Goal: Task Accomplishment & Management: Complete application form

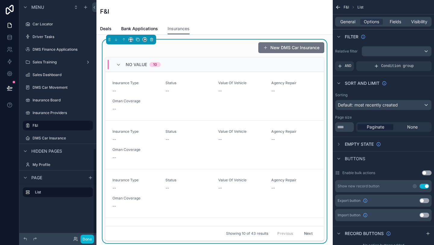
scroll to position [190, 0]
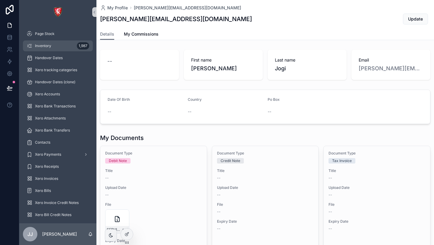
click at [57, 43] on div "Inventory 1,987" at bounding box center [58, 46] width 63 height 10
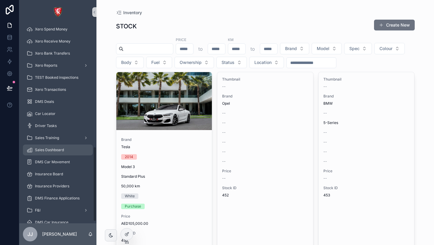
scroll to position [331, 0]
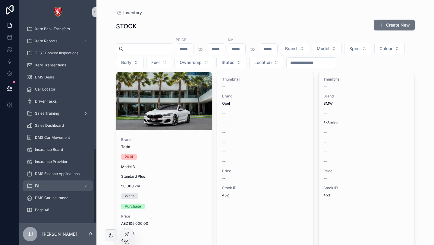
click at [47, 182] on div "F&I" at bounding box center [58, 186] width 63 height 10
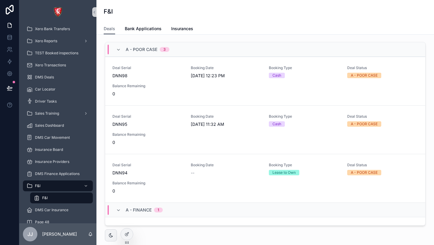
click at [153, 47] on span "A - POOR CASE" at bounding box center [142, 49] width 32 height 6
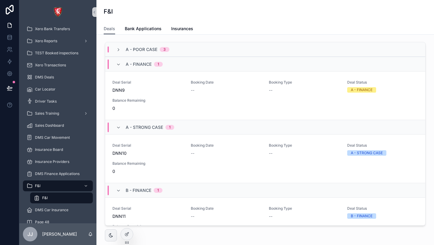
click at [145, 127] on span "A - STRONG CASE" at bounding box center [144, 127] width 37 height 6
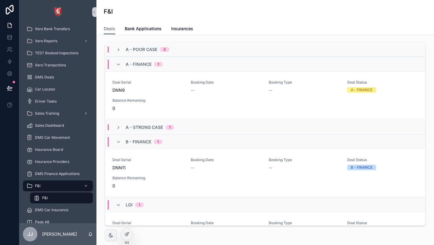
click at [144, 66] on span "A - FINANCE" at bounding box center [139, 64] width 26 height 6
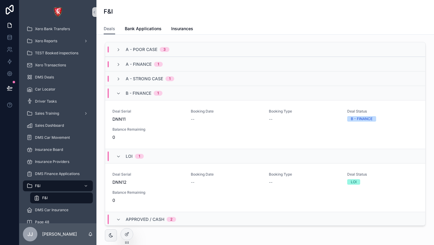
click at [136, 154] on span "1" at bounding box center [139, 156] width 9 height 5
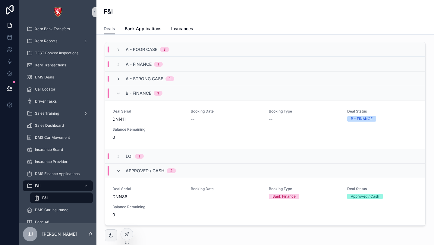
click at [146, 90] on span "B - FINANCE" at bounding box center [139, 93] width 26 height 6
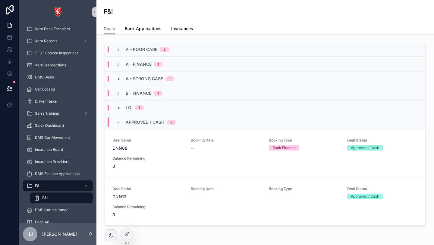
click at [147, 125] on div "Approved / Cash 2" at bounding box center [151, 122] width 50 height 10
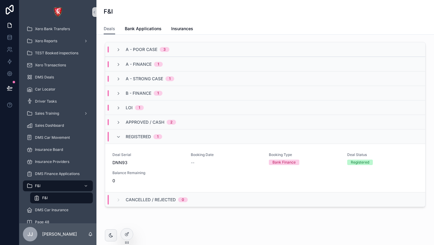
click at [144, 134] on span "Registered" at bounding box center [138, 137] width 25 height 6
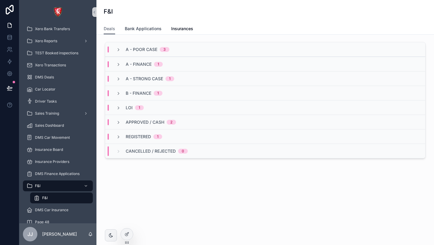
click at [147, 29] on span "Bank Applications" at bounding box center [143, 29] width 37 height 6
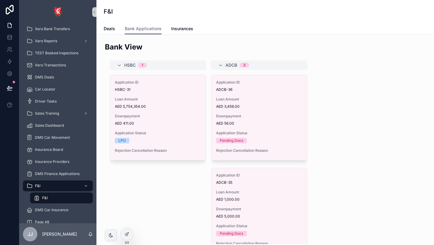
click at [116, 30] on div "Deals Bank Applications Insurances" at bounding box center [265, 28] width 323 height 11
click at [112, 29] on span "Deals" at bounding box center [109, 29] width 11 height 6
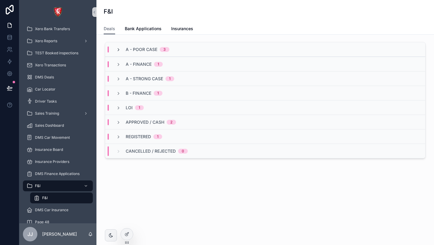
click at [119, 50] on icon "scrollable content" at bounding box center [118, 49] width 5 height 5
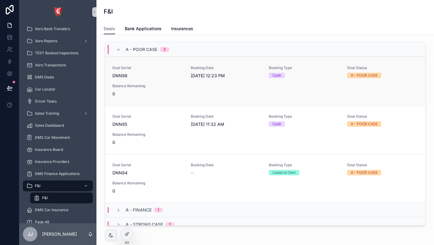
click at [160, 72] on div "Deal Serial DNN98" at bounding box center [147, 71] width 71 height 13
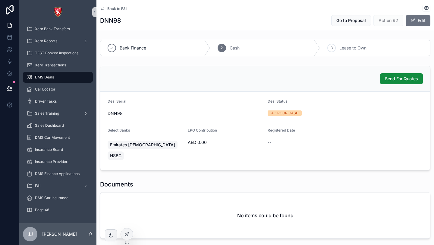
click at [345, 128] on form "Deal Serial DNN98 Deal Status A - POOR CASE Select Banks Emirates [DEMOGRAPHIC_…" at bounding box center [265, 131] width 330 height 78
click at [111, 9] on span "Back to F&I" at bounding box center [116, 8] width 19 height 5
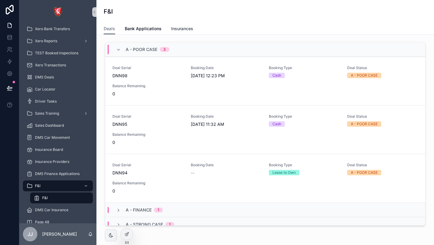
click at [178, 25] on link "Insurances" at bounding box center [182, 29] width 22 height 12
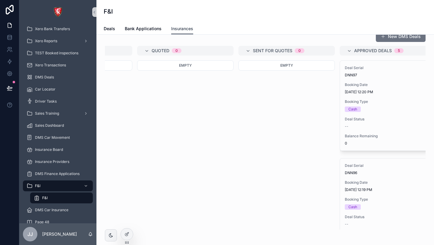
scroll to position [0, 292]
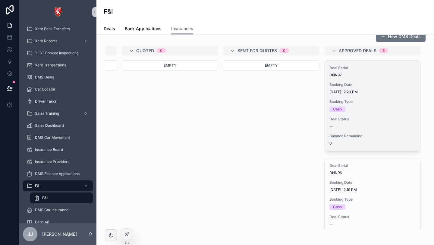
click at [387, 99] on div "Deal Serial DNN97 Booking Date [DATE] 12:20 PM Booking Type Cash Deal Status --…" at bounding box center [373, 106] width 96 height 90
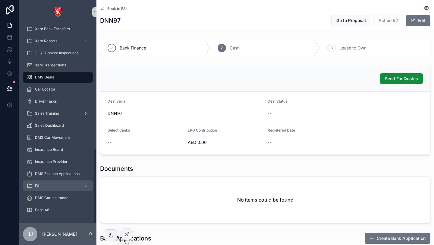
click at [87, 185] on icon "scrollable content" at bounding box center [86, 186] width 4 height 4
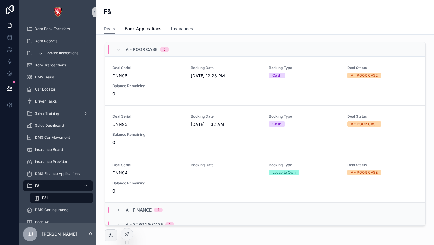
click at [189, 30] on span "Insurances" at bounding box center [182, 29] width 22 height 6
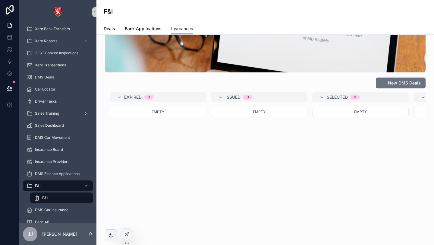
scroll to position [65, 0]
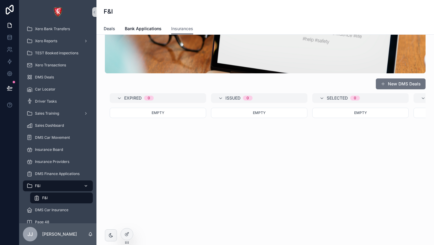
click at [114, 30] on span "Deals" at bounding box center [109, 29] width 11 height 6
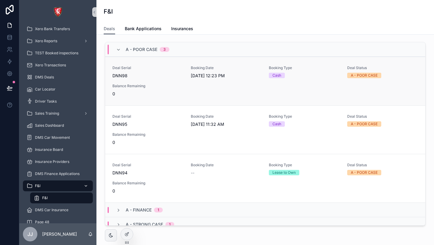
click at [146, 93] on span "0" at bounding box center [147, 94] width 71 height 6
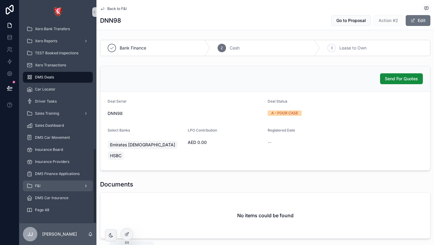
click at [91, 236] on icon "scrollable content" at bounding box center [90, 234] width 5 height 5
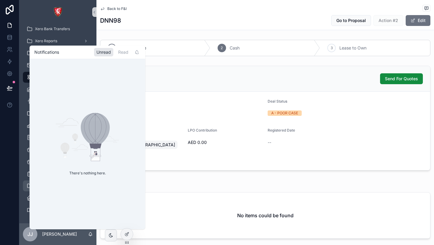
click at [169, 67] on div "Send For Quotes" at bounding box center [265, 79] width 330 height 26
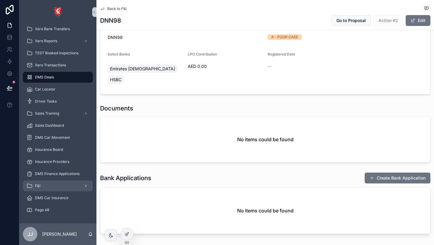
scroll to position [79, 0]
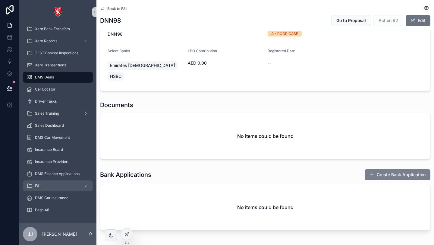
click at [382, 169] on button "Create Bank Application" at bounding box center [398, 174] width 66 height 11
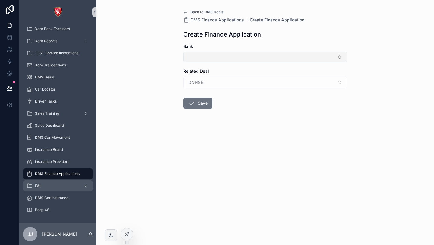
click at [208, 54] on button "Select Button" at bounding box center [265, 57] width 164 height 10
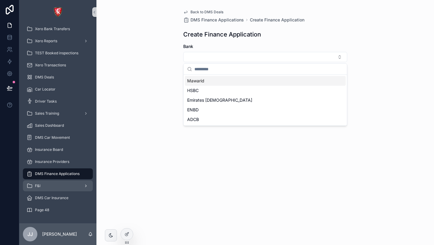
click at [203, 83] on span "Mawarid" at bounding box center [195, 81] width 17 height 6
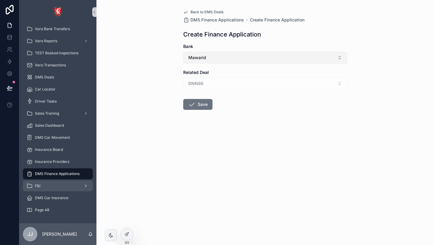
click at [223, 57] on button "Mawarid" at bounding box center [265, 57] width 164 height 11
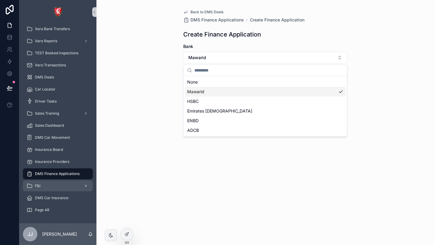
click at [208, 91] on div "Mawarid" at bounding box center [265, 92] width 161 height 10
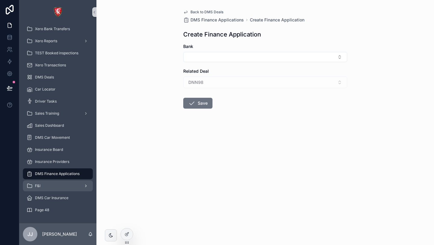
click at [203, 11] on span "Back to DMS Deals" at bounding box center [207, 12] width 33 height 5
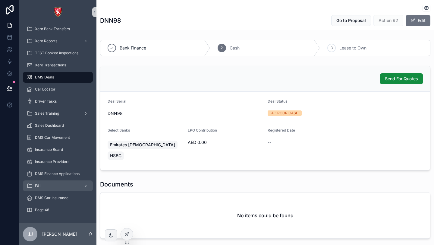
click at [40, 186] on span "F&I" at bounding box center [37, 185] width 5 height 5
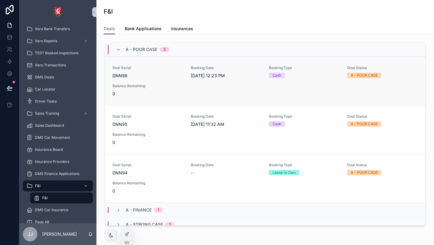
click at [184, 89] on div "Deal Serial DNN98 Booking Date [DATE] 12:23 PM Booking Type Cash Deal Status A …" at bounding box center [265, 80] width 306 height 31
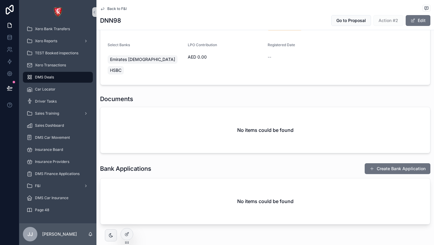
scroll to position [88, 0]
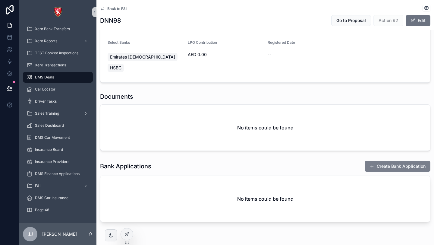
click at [381, 161] on button "Create Bank Application" at bounding box center [398, 166] width 66 height 11
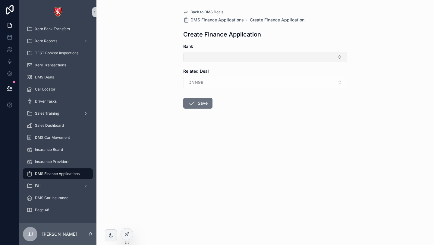
click at [196, 56] on button "Select Button" at bounding box center [265, 57] width 164 height 10
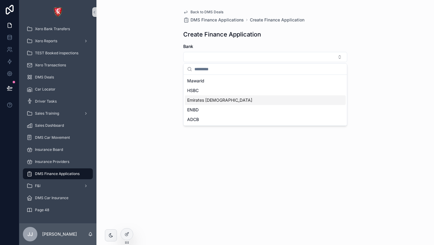
click at [201, 96] on div "Emirates [DEMOGRAPHIC_DATA]" at bounding box center [265, 100] width 161 height 10
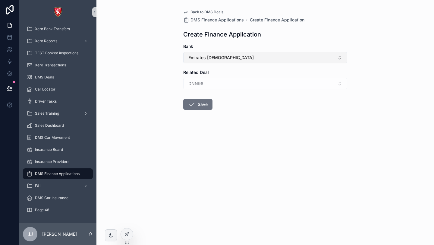
click at [228, 57] on button "Emirates [DEMOGRAPHIC_DATA]" at bounding box center [265, 57] width 164 height 11
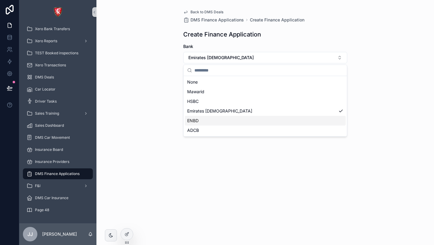
click at [210, 119] on div "ENBD" at bounding box center [265, 121] width 161 height 10
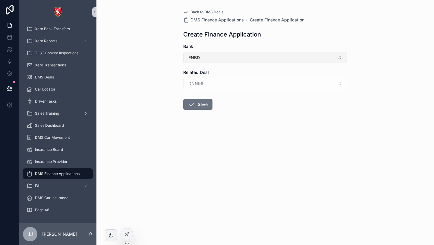
click at [215, 59] on button "ENBD" at bounding box center [265, 57] width 164 height 11
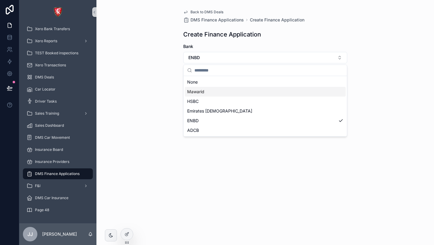
click at [213, 88] on div "Mawarid" at bounding box center [265, 92] width 161 height 10
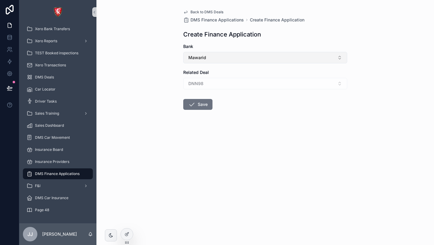
click at [216, 59] on button "Mawarid" at bounding box center [265, 57] width 164 height 11
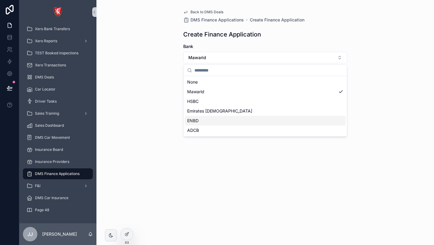
click at [207, 116] on div "ENBD" at bounding box center [265, 121] width 161 height 10
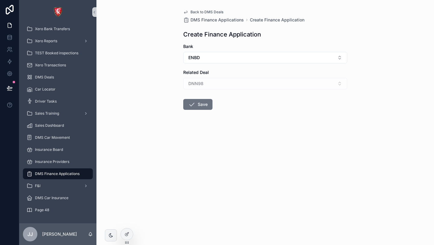
click at [210, 79] on div "DNN98" at bounding box center [265, 83] width 164 height 11
click at [209, 86] on div "DNN98" at bounding box center [265, 83] width 164 height 11
click at [124, 235] on div at bounding box center [127, 233] width 12 height 11
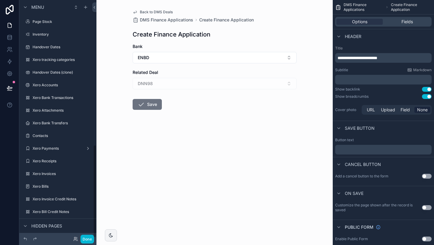
scroll to position [369, 0]
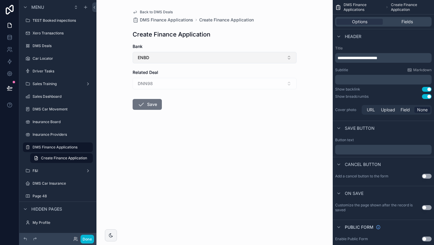
click at [194, 55] on button "ENBD" at bounding box center [215, 57] width 164 height 11
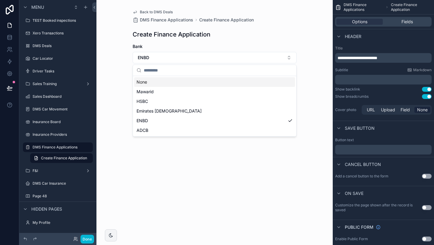
click at [229, 43] on div "Back to DMS Deals DMS Finance Applications Create Finance Application Create Fi…" at bounding box center [215, 74] width 174 height 148
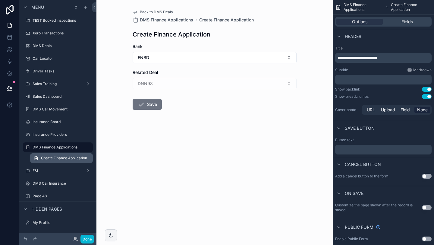
click at [62, 159] on span "Create Finance Application" at bounding box center [64, 158] width 46 height 5
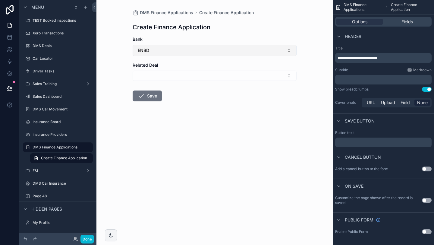
click at [209, 50] on button "ENBD" at bounding box center [215, 50] width 164 height 11
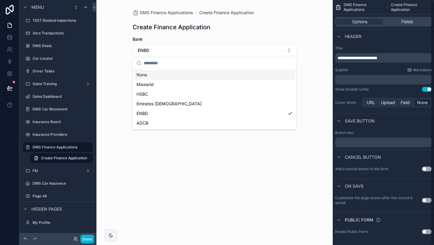
scroll to position [1, 0]
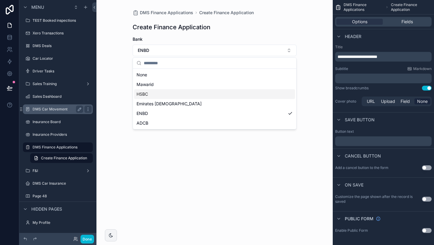
click at [42, 110] on label "DMS Car Movement" at bounding box center [57, 109] width 48 height 5
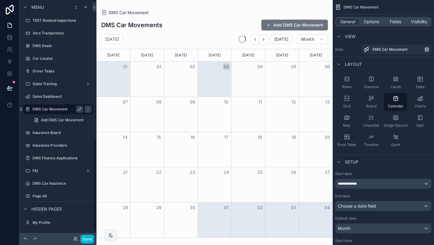
scroll to position [352, 0]
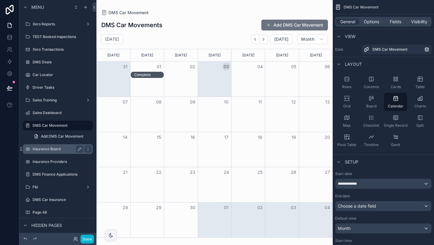
click at [45, 146] on div "Insurance Board" at bounding box center [58, 148] width 51 height 7
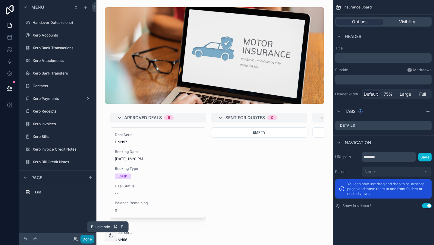
click at [92, 237] on button "Done" at bounding box center [88, 239] width 14 height 9
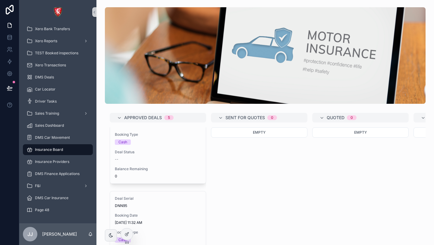
scroll to position [255, 0]
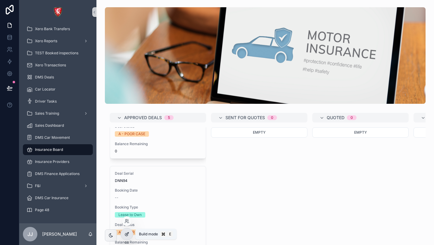
click at [131, 234] on div at bounding box center [127, 233] width 12 height 11
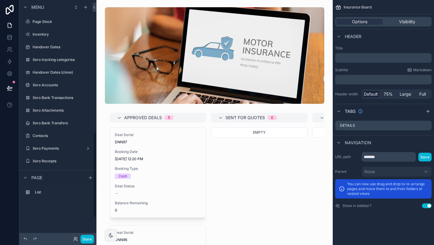
scroll to position [365, 0]
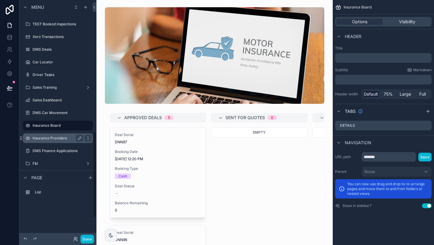
click at [37, 133] on div "Insurance Providers" at bounding box center [58, 138] width 68 height 10
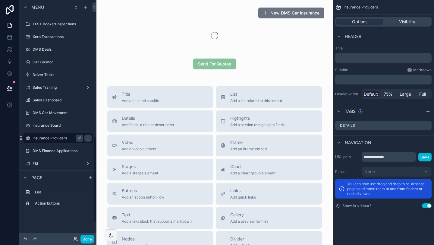
scroll to position [378, 0]
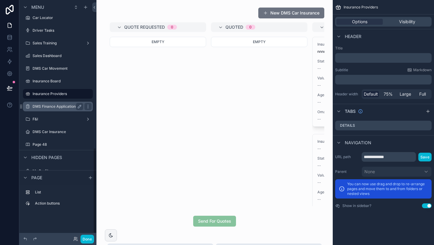
click at [45, 107] on label "DMS Finance Applications" at bounding box center [57, 106] width 48 height 5
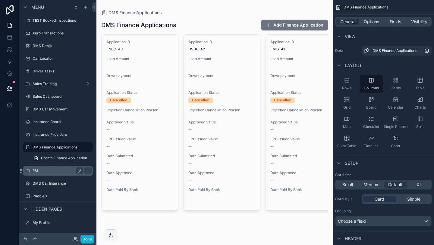
click at [47, 166] on div "F&I" at bounding box center [58, 171] width 68 height 10
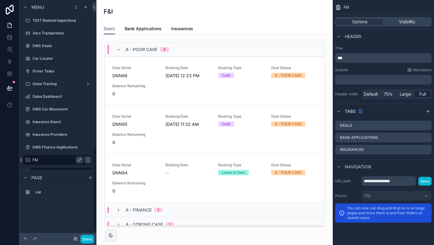
scroll to position [416, 0]
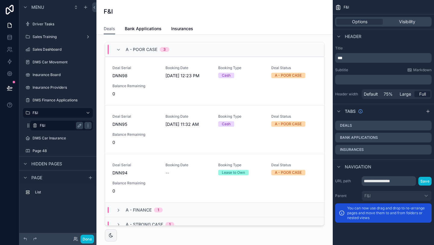
click at [53, 126] on label "F&I" at bounding box center [60, 125] width 41 height 5
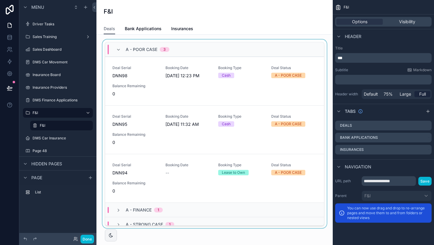
click at [191, 85] on div "scrollable content" at bounding box center [214, 135] width 227 height 191
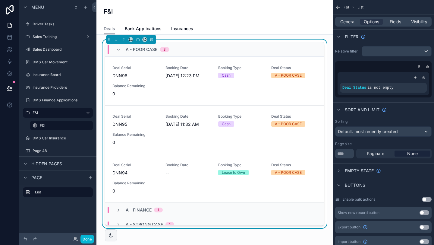
click at [191, 85] on div "Deal Serial DNN98 Booking Date [DATE] 12:23 PM Booking Type Cash Deal Status A …" at bounding box center [214, 80] width 204 height 31
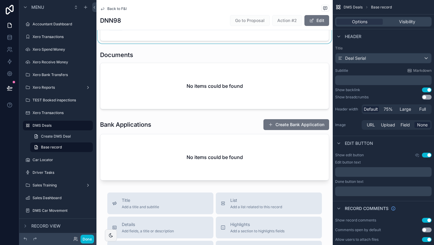
scroll to position [136, 0]
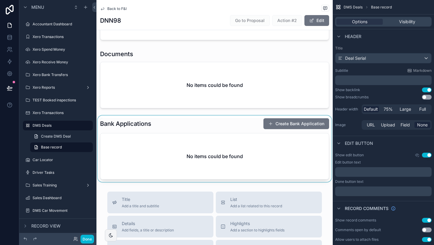
click at [274, 129] on div "scrollable content" at bounding box center [215, 149] width 236 height 66
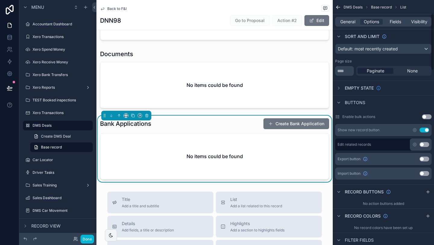
scroll to position [55, 0]
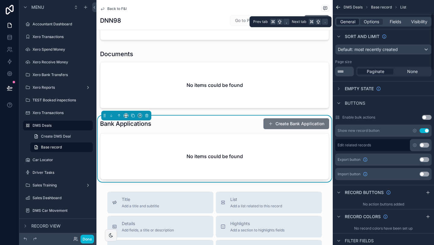
click at [344, 22] on span "General" at bounding box center [347, 22] width 15 height 6
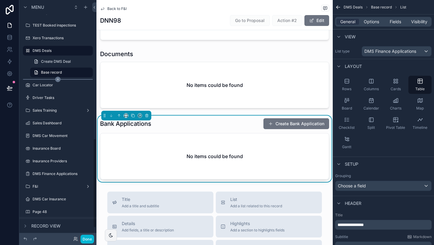
scroll to position [372, 0]
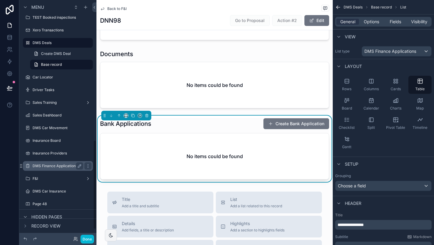
click at [53, 166] on label "DMS Finance Applications" at bounding box center [57, 165] width 48 height 5
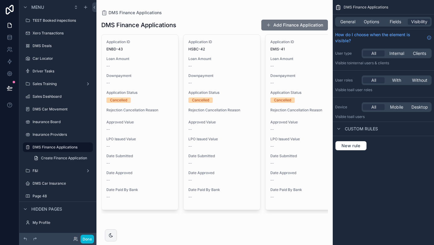
click at [287, 26] on div "scrollable content" at bounding box center [215, 116] width 236 height 233
click at [287, 26] on button "Add Finance Application" at bounding box center [294, 25] width 67 height 11
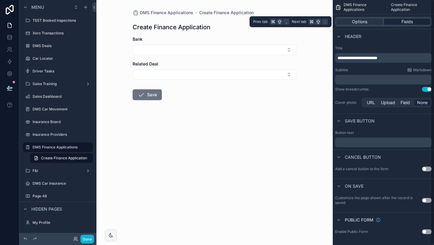
click at [409, 24] on span "Fields" at bounding box center [407, 22] width 11 height 6
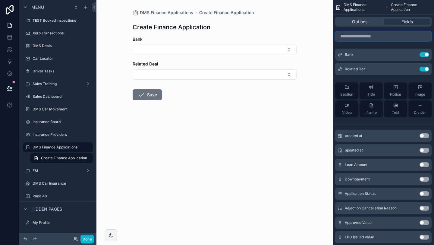
click at [377, 35] on input "scrollable content" at bounding box center [383, 36] width 97 height 10
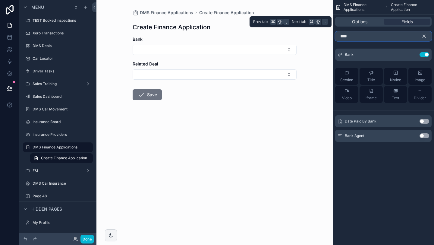
type input "****"
click at [364, 25] on div "Options Fields" at bounding box center [383, 22] width 97 height 10
click at [364, 21] on span "Options" at bounding box center [359, 22] width 15 height 6
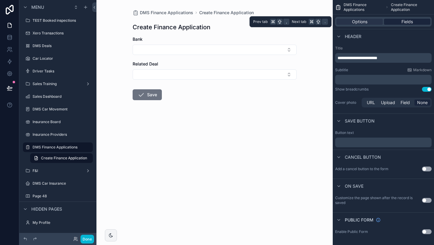
click at [406, 24] on span "Fields" at bounding box center [407, 22] width 11 height 6
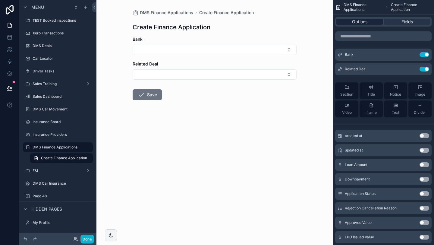
click at [369, 24] on div "Options" at bounding box center [360, 22] width 46 height 6
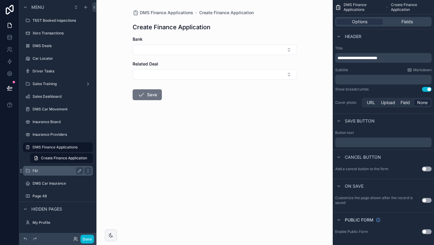
click at [58, 171] on label "F&I" at bounding box center [57, 170] width 48 height 5
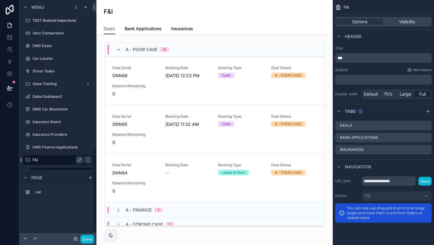
scroll to position [416, 0]
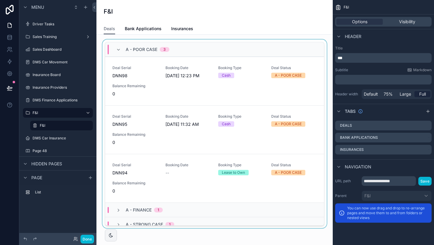
click at [179, 91] on div "scrollable content" at bounding box center [214, 135] width 227 height 191
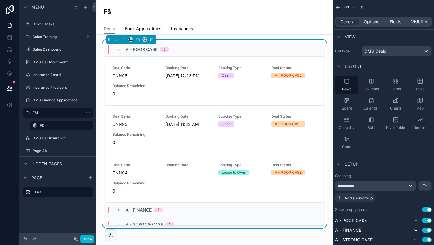
click at [179, 91] on div "Deal Serial DNN98 Booking Date [DATE] 12:23 PM Booking Type Cash Deal Status A …" at bounding box center [214, 80] width 204 height 31
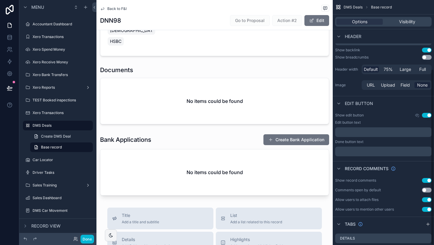
scroll to position [96, 0]
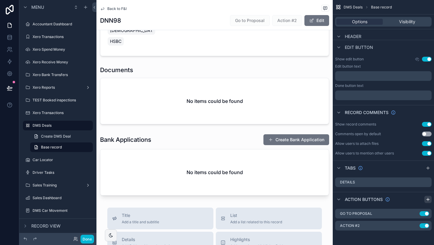
click at [429, 202] on div "scrollable content" at bounding box center [428, 199] width 7 height 7
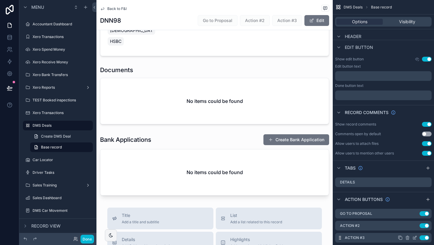
click at [417, 238] on icon "scrollable content" at bounding box center [415, 237] width 5 height 5
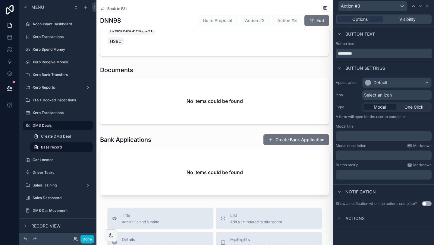
click at [354, 55] on input "*********" at bounding box center [384, 54] width 96 height 10
type input "**********"
click at [412, 39] on div "Button text" at bounding box center [384, 34] width 101 height 14
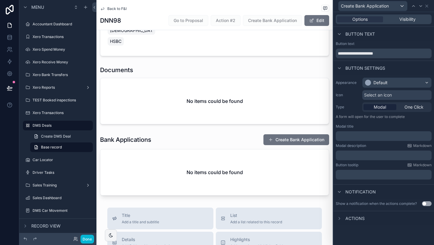
click at [358, 217] on span "Actions" at bounding box center [355, 218] width 19 height 6
click at [429, 217] on icon at bounding box center [428, 218] width 5 height 5
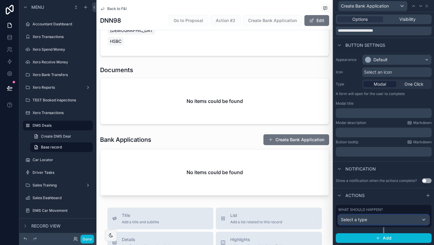
click at [364, 219] on span "Select a type" at bounding box center [354, 219] width 26 height 5
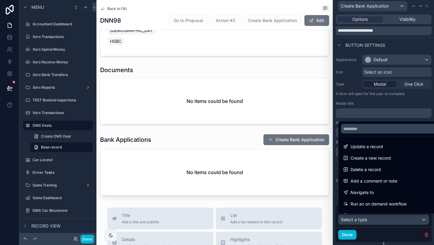
click at [399, 101] on div at bounding box center [384, 122] width 101 height 245
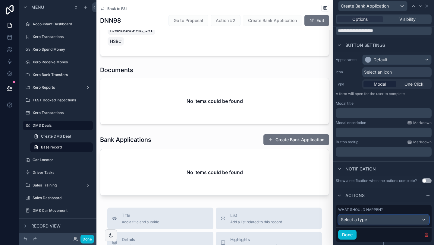
click at [362, 220] on span "Select a type" at bounding box center [354, 219] width 26 height 5
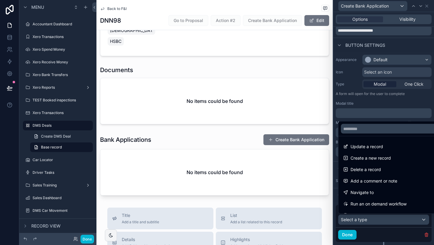
click at [381, 101] on div at bounding box center [384, 122] width 101 height 245
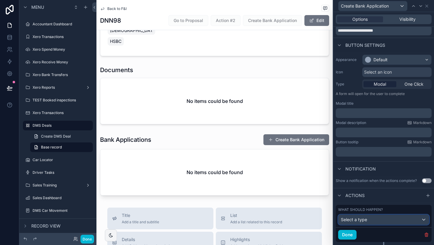
click at [349, 217] on span "Select a type" at bounding box center [354, 219] width 26 height 5
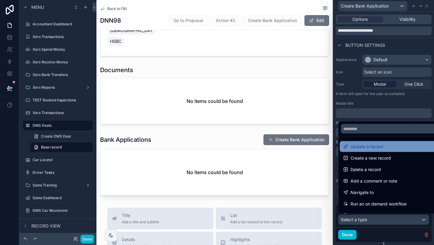
click at [358, 151] on div "Update a record" at bounding box center [391, 146] width 102 height 11
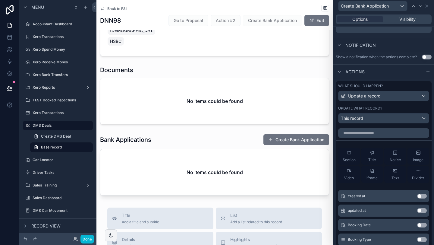
scroll to position [150, 0]
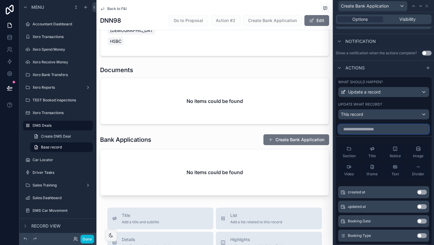
click at [370, 131] on input "text" at bounding box center [383, 129] width 91 height 10
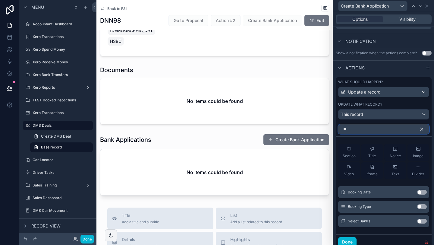
scroll to position [144, 0]
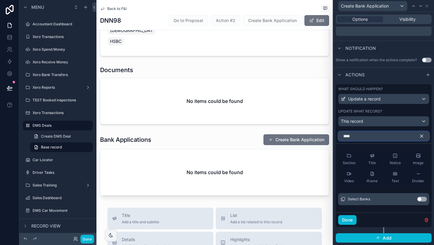
type input "****"
click at [425, 199] on button "Use setting" at bounding box center [422, 199] width 10 height 5
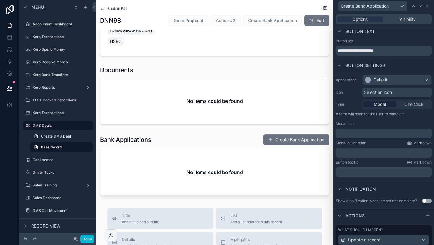
scroll to position [2, 0]
click at [361, 136] on p "﻿" at bounding box center [384, 134] width 92 height 6
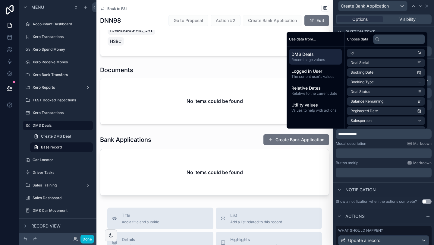
click at [355, 134] on span "**********" at bounding box center [347, 134] width 19 height 4
click at [374, 146] on div "Modal description Markdown" at bounding box center [384, 143] width 96 height 5
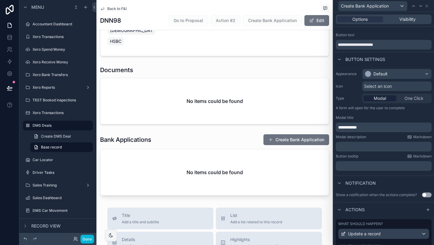
scroll to position [151, 0]
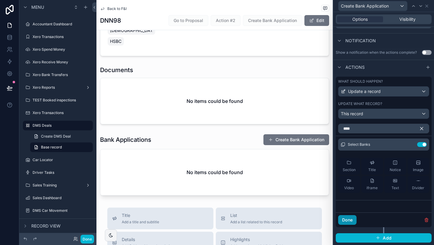
click at [347, 217] on button "Done" at bounding box center [347, 220] width 18 height 10
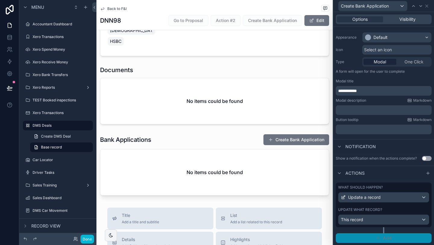
click at [375, 239] on button "Add" at bounding box center [384, 238] width 96 height 10
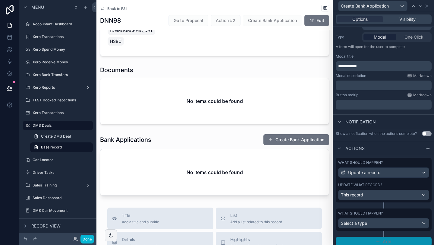
scroll to position [74, 0]
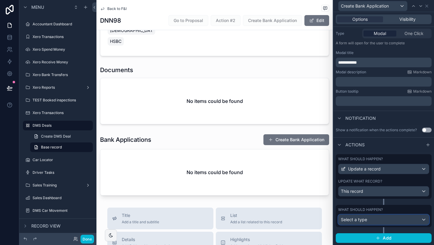
click at [368, 221] on div "Select a type" at bounding box center [384, 220] width 90 height 10
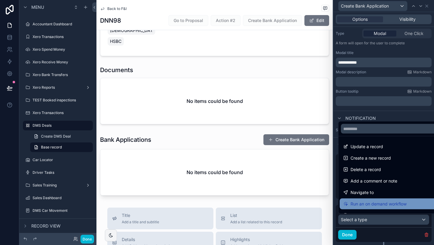
click at [363, 207] on span "Run an on demand workflow" at bounding box center [379, 203] width 56 height 7
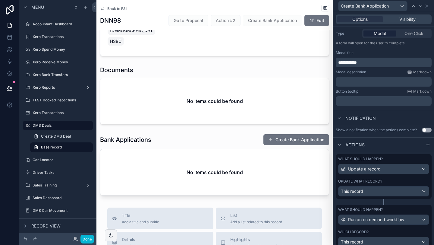
scroll to position [133, 0]
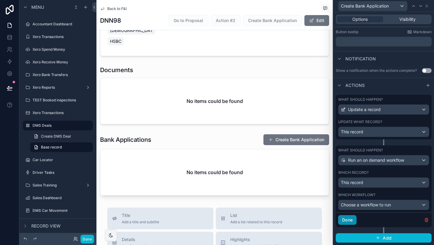
click at [346, 223] on button "Done" at bounding box center [347, 220] width 18 height 10
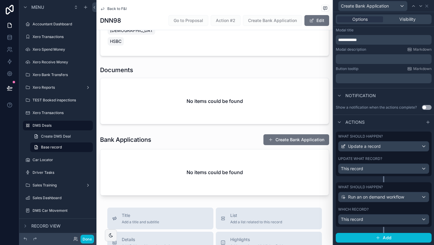
scroll to position [96, 0]
click at [9, 59] on icon at bounding box center [10, 61] width 4 height 5
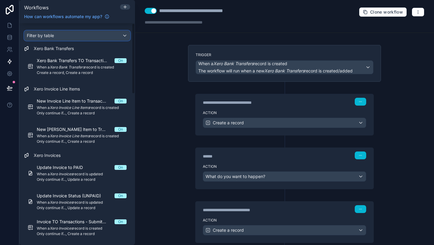
click at [66, 37] on div "Filter by table" at bounding box center [77, 36] width 106 height 10
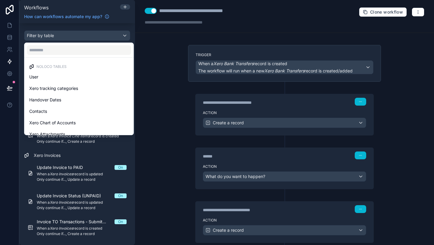
click at [11, 28] on div "scrollable content" at bounding box center [217, 122] width 434 height 245
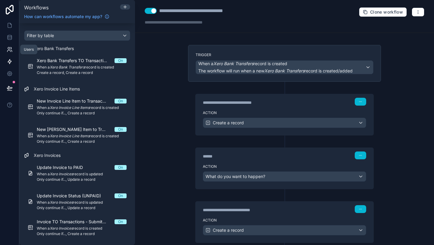
click at [11, 43] on link at bounding box center [9, 49] width 19 height 12
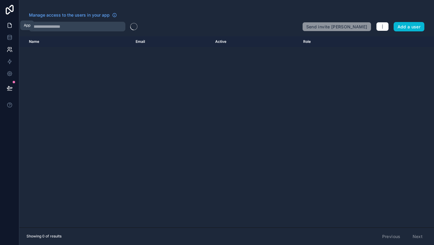
click at [9, 26] on icon at bounding box center [10, 25] width 6 height 6
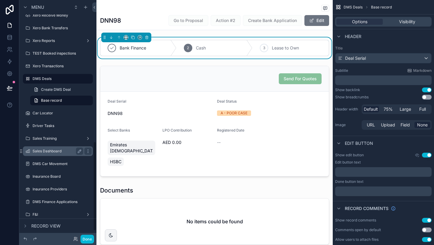
scroll to position [394, 0]
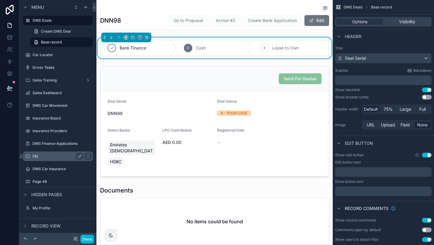
click at [53, 160] on div "F&I" at bounding box center [58, 156] width 68 height 10
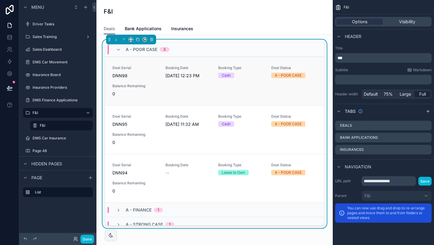
click at [228, 83] on div "Deal Serial DNN98 Booking Date [DATE] 12:23 PM Booking Type Cash Deal Status A …" at bounding box center [214, 80] width 204 height 31
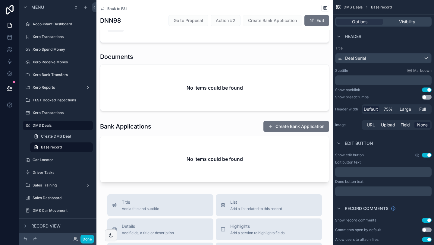
scroll to position [148, 0]
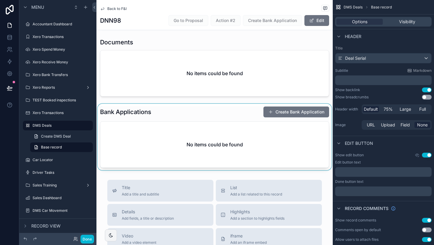
click at [283, 105] on div "scrollable content" at bounding box center [215, 137] width 236 height 66
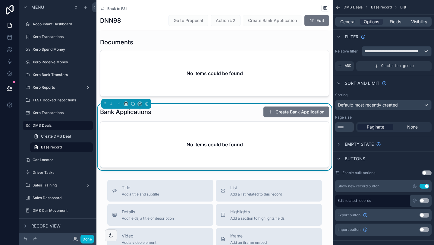
click at [283, 106] on button "Create Bank Application" at bounding box center [297, 111] width 66 height 11
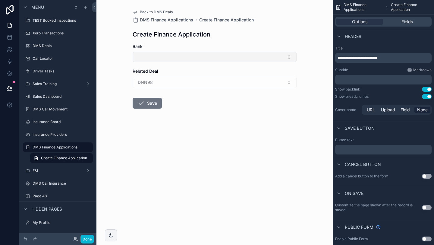
click at [160, 57] on button "Select Button" at bounding box center [215, 57] width 164 height 10
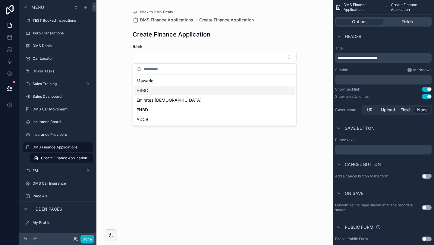
click at [153, 95] on div "HSBC" at bounding box center [214, 91] width 161 height 10
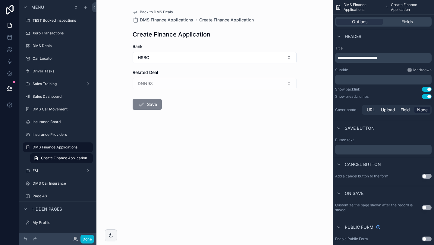
click at [149, 107] on button "Save" at bounding box center [147, 104] width 29 height 11
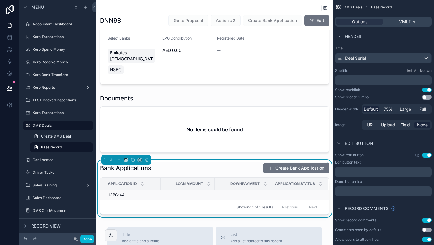
scroll to position [93, 0]
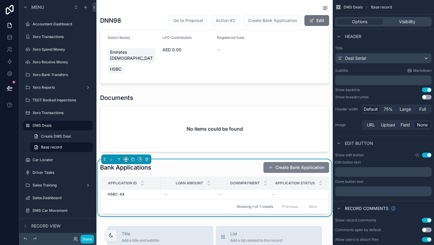
click at [293, 163] on button "Create Bank Application" at bounding box center [297, 167] width 66 height 11
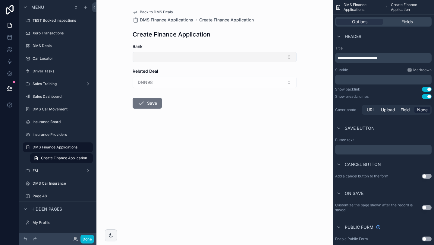
click at [151, 56] on button "Select Button" at bounding box center [215, 57] width 164 height 10
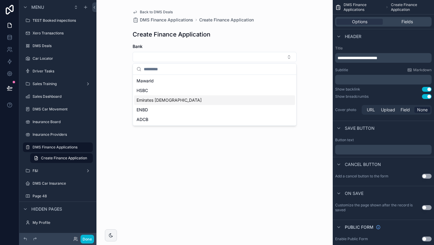
click at [149, 97] on span "Emirates [DEMOGRAPHIC_DATA]" at bounding box center [169, 100] width 65 height 6
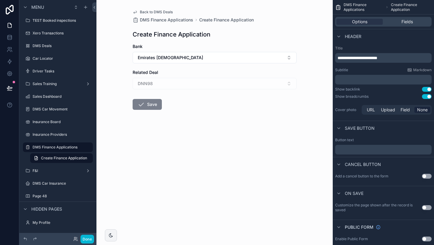
click at [147, 105] on button "Save" at bounding box center [147, 104] width 29 height 11
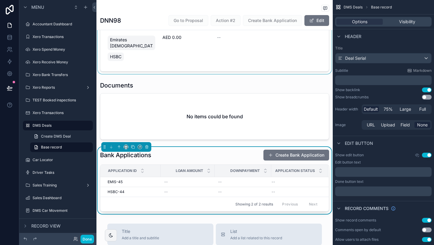
scroll to position [108, 0]
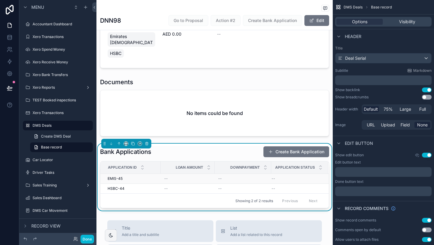
click at [174, 176] on div "--" at bounding box center [187, 178] width 47 height 5
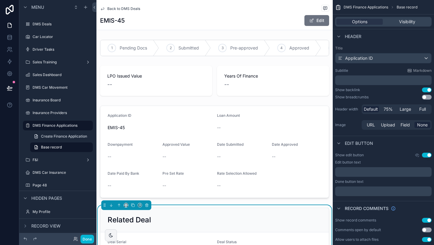
click at [127, 9] on span "Back to DMS Deals" at bounding box center [123, 8] width 33 height 5
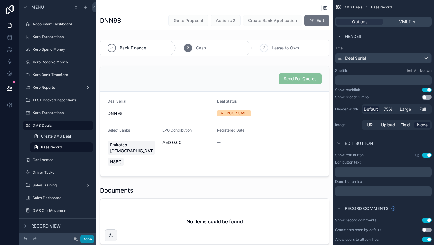
click at [90, 238] on button "Done" at bounding box center [88, 239] width 14 height 9
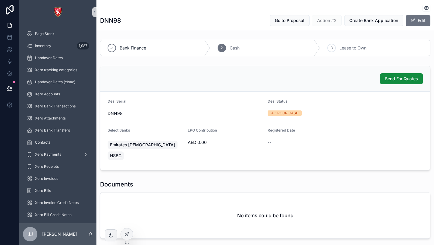
click at [221, 134] on div "LPO Contribution" at bounding box center [225, 131] width 75 height 7
click at [128, 236] on div at bounding box center [127, 233] width 12 height 11
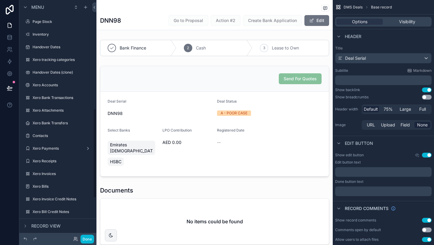
scroll to position [289, 0]
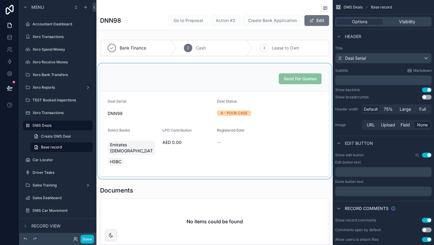
click at [188, 153] on div "scrollable content" at bounding box center [215, 121] width 236 height 116
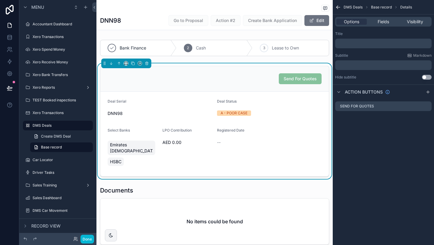
click at [237, 138] on div "--" at bounding box center [242, 143] width 50 height 10
click at [382, 24] on span "Fields" at bounding box center [383, 22] width 11 height 6
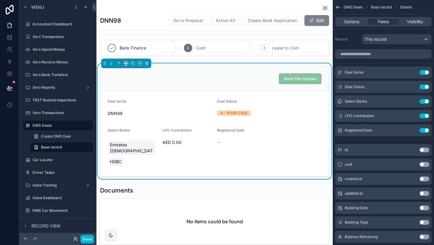
click at [315, 21] on button "Edit" at bounding box center [317, 20] width 25 height 11
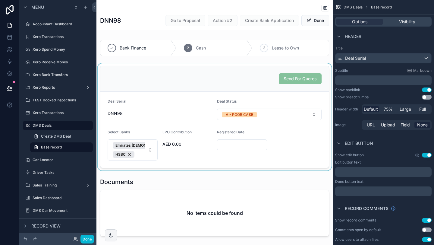
click at [172, 147] on div "scrollable content" at bounding box center [215, 116] width 236 height 107
click at [172, 147] on div "AED 0.00" at bounding box center [188, 144] width 50 height 10
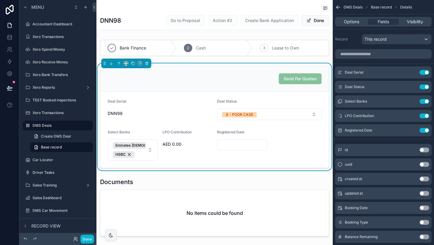
click at [179, 144] on span "AED 0.00" at bounding box center [188, 144] width 50 height 6
click at [358, 57] on input "scrollable content" at bounding box center [383, 54] width 97 height 10
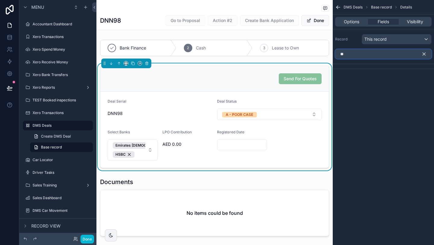
type input "*"
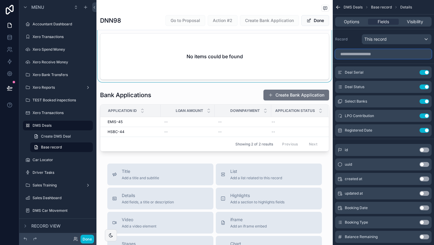
scroll to position [152, 0]
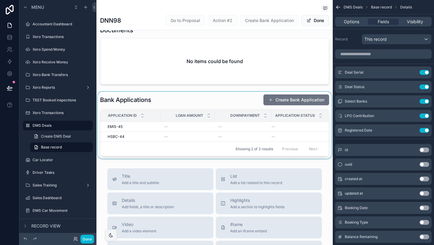
click at [198, 135] on div "scrollable content" at bounding box center [215, 125] width 236 height 67
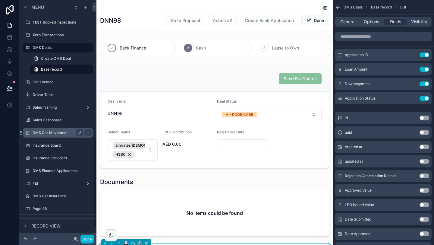
scroll to position [369, 0]
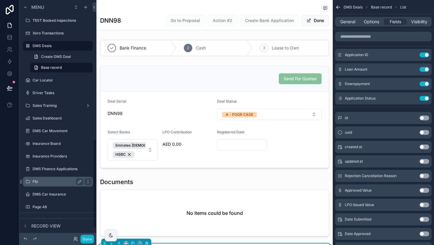
click at [43, 179] on label "F&I" at bounding box center [57, 181] width 48 height 5
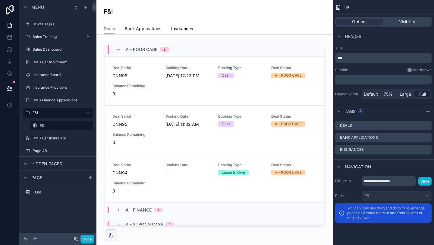
click at [148, 27] on span "Bank Applications" at bounding box center [143, 29] width 37 height 6
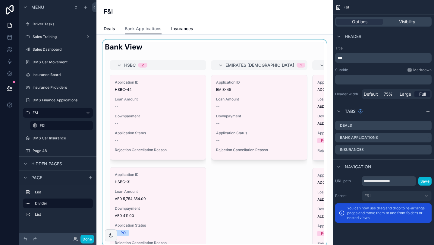
click at [174, 112] on div "scrollable content" at bounding box center [214, 143] width 227 height 207
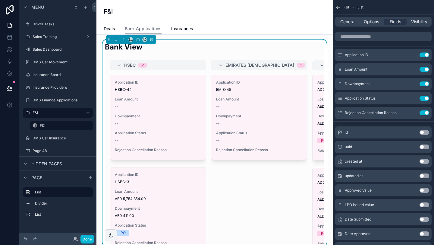
click at [174, 112] on div "Application ID HSBC-44 Loan Amount -- Downpayment -- Application Status -- Reje…" at bounding box center [158, 117] width 96 height 84
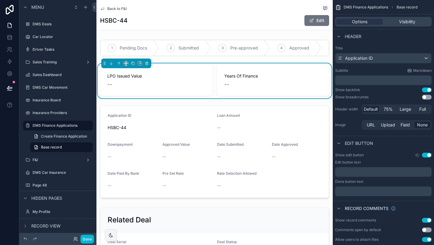
click at [179, 77] on span "LPO Issued Value" at bounding box center [156, 76] width 98 height 6
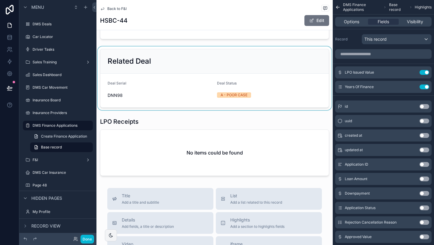
scroll to position [156, 0]
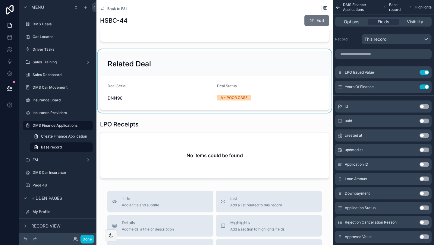
click at [197, 85] on div "scrollable content" at bounding box center [215, 81] width 236 height 64
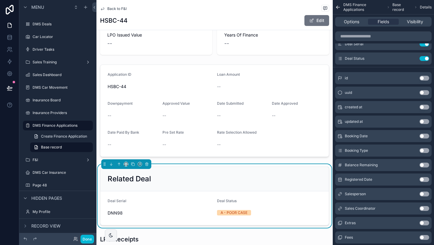
scroll to position [0, 0]
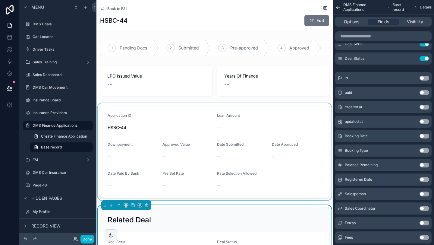
click at [221, 156] on div "scrollable content" at bounding box center [215, 151] width 236 height 97
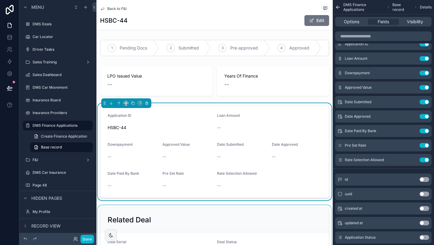
click at [221, 156] on div "--" at bounding box center [242, 157] width 50 height 6
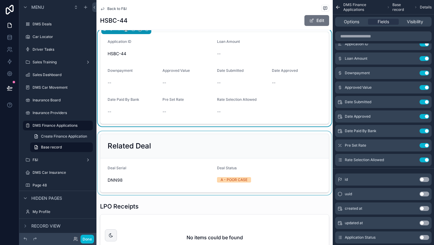
scroll to position [77, 0]
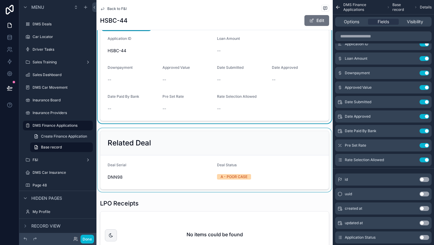
click at [214, 173] on div "scrollable content" at bounding box center [215, 160] width 236 height 64
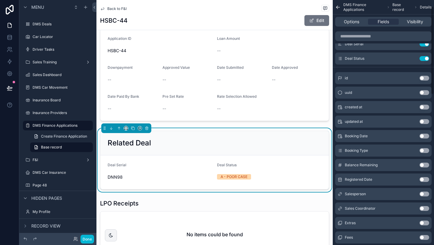
scroll to position [0, 0]
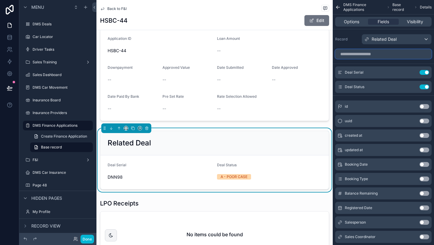
click at [367, 55] on input "scrollable content" at bounding box center [383, 54] width 97 height 10
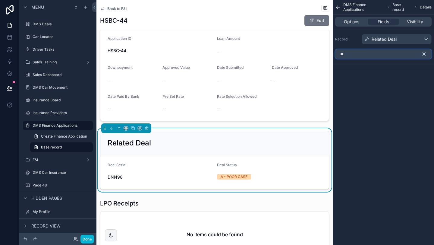
type input "*"
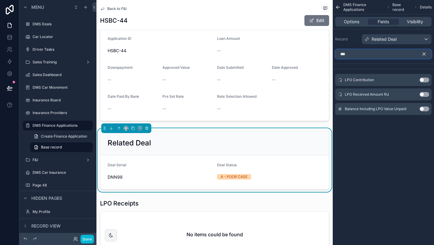
type input "***"
click at [427, 80] on button "Use setting" at bounding box center [425, 80] width 10 height 5
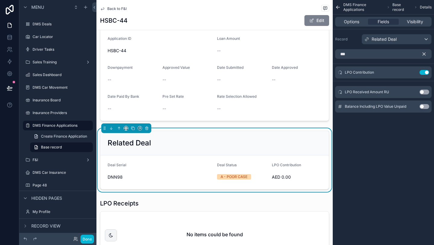
click at [324, 23] on button "Edit" at bounding box center [317, 20] width 25 height 11
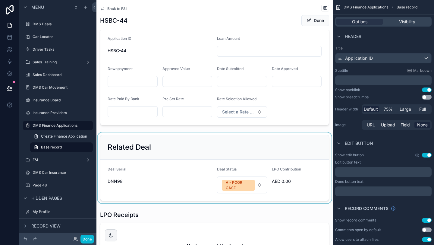
click at [279, 182] on div "scrollable content" at bounding box center [215, 167] width 236 height 71
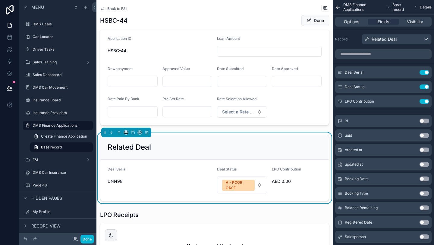
click at [279, 182] on span "AED 0.00" at bounding box center [297, 181] width 50 height 6
click at [301, 180] on span "AED 0.00" at bounding box center [297, 181] width 50 height 6
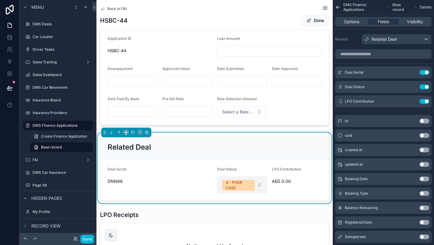
click at [237, 188] on div "A - POOR CASE" at bounding box center [238, 185] width 25 height 11
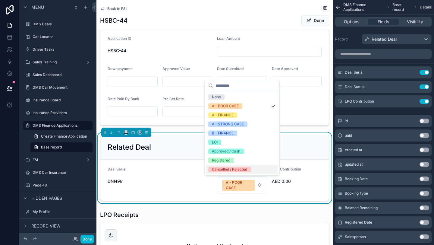
click at [308, 191] on div "LPO Contribution AED 0.00" at bounding box center [297, 180] width 50 height 27
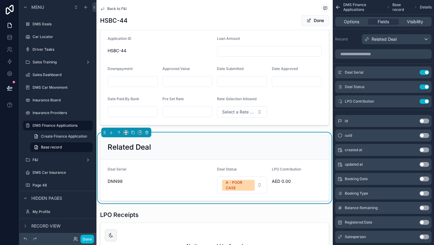
click at [290, 183] on span "AED 0.00" at bounding box center [297, 181] width 50 height 6
click at [267, 150] on div "Related Deal" at bounding box center [215, 147] width 214 height 10
click at [286, 180] on span "AED 0.00" at bounding box center [297, 181] width 50 height 6
click at [347, 22] on span "Options" at bounding box center [351, 22] width 15 height 6
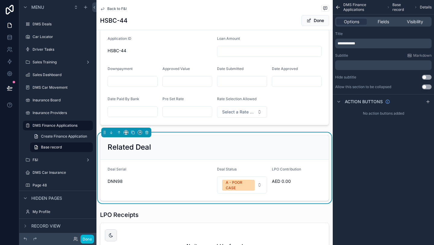
click at [268, 141] on div "Related Deal" at bounding box center [214, 147] width 229 height 24
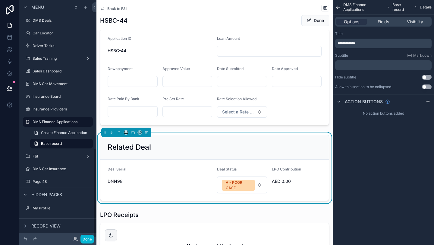
click at [54, 225] on span "Record view" at bounding box center [45, 226] width 29 height 6
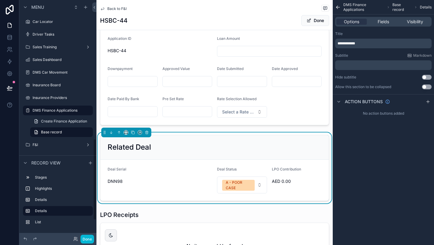
scroll to position [406, 0]
click at [427, 99] on div "scrollable content" at bounding box center [428, 101] width 7 height 7
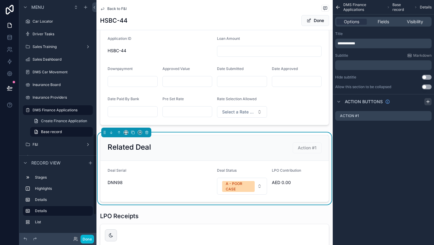
scroll to position [390, 0]
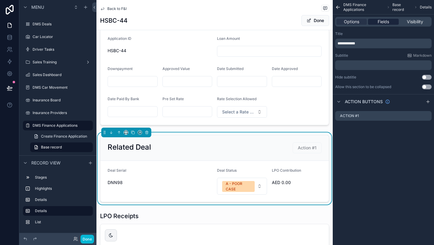
click at [390, 21] on div "Fields" at bounding box center [383, 22] width 30 height 6
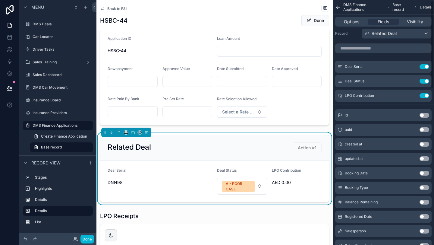
scroll to position [0, 0]
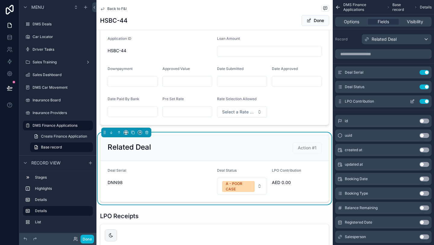
click at [411, 101] on icon "scrollable content" at bounding box center [412, 101] width 5 height 5
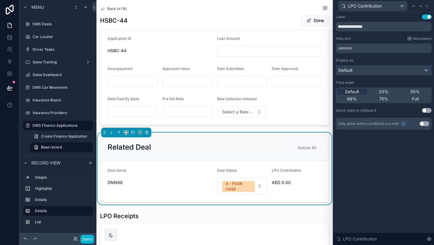
click at [397, 71] on div "Default" at bounding box center [383, 70] width 95 height 10
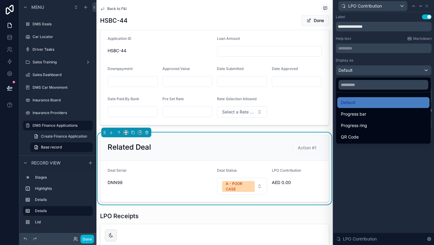
click at [379, 5] on div at bounding box center [384, 122] width 101 height 245
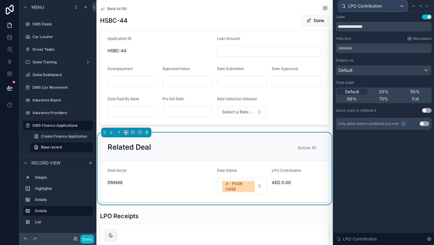
click at [379, 5] on span "LPO Contribution" at bounding box center [365, 6] width 34 height 6
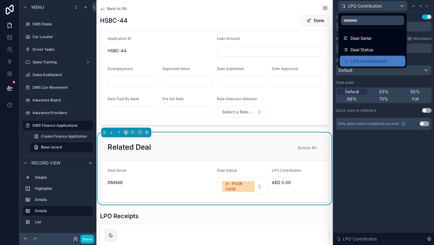
click at [427, 6] on div at bounding box center [384, 122] width 101 height 245
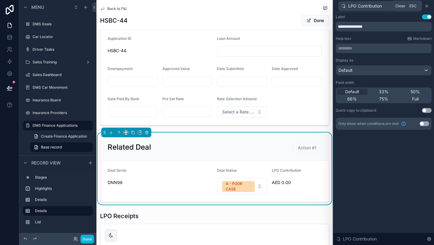
click at [427, 6] on icon at bounding box center [427, 6] width 2 height 2
